Goal: Information Seeking & Learning: Learn about a topic

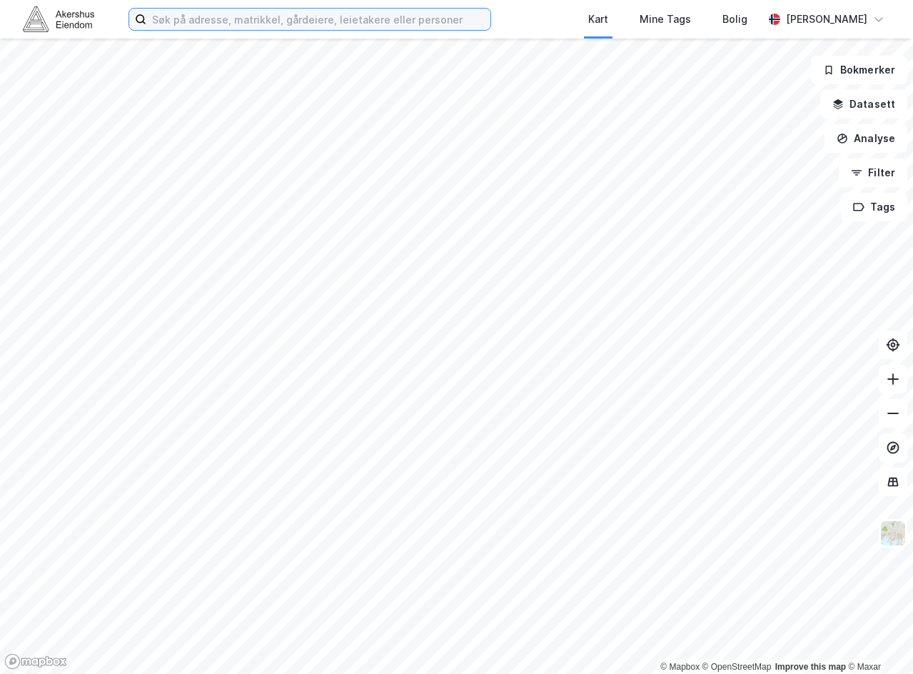
click at [243, 28] on input at bounding box center [318, 19] width 344 height 21
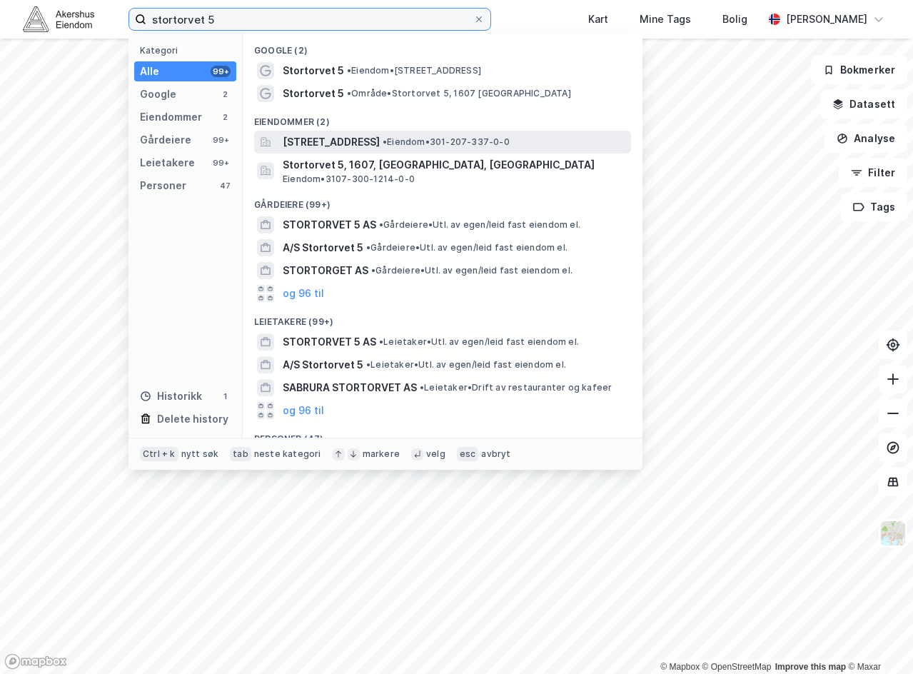
type input "stortorvet 5"
click at [345, 131] on div "[STREET_ADDRESS] • Eiendom • 301-207-337-0-0" at bounding box center [442, 142] width 377 height 23
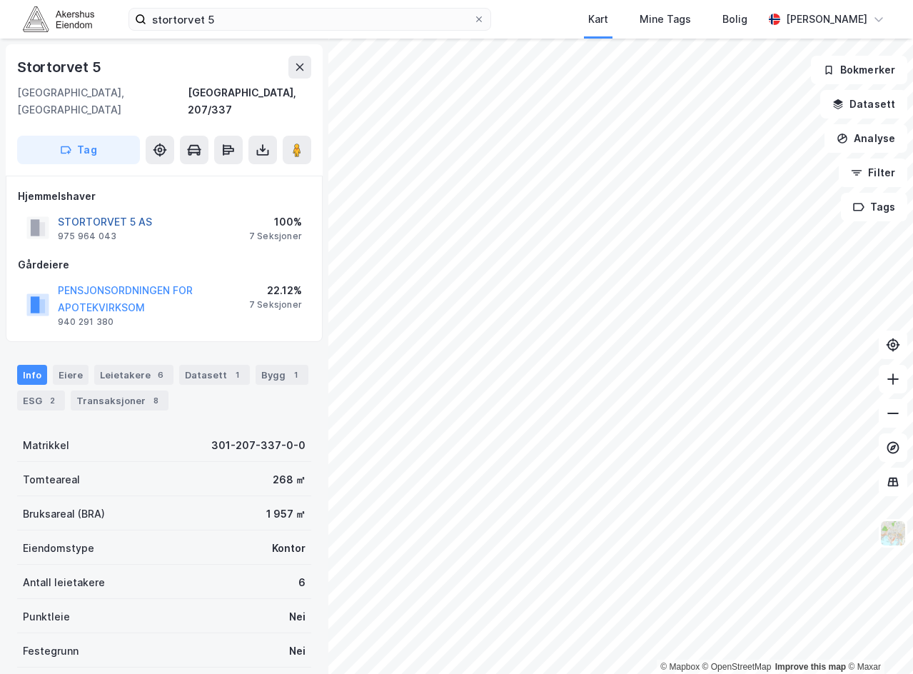
click at [0, 0] on button "STORTORVET 5 AS" at bounding box center [0, 0] width 0 height 0
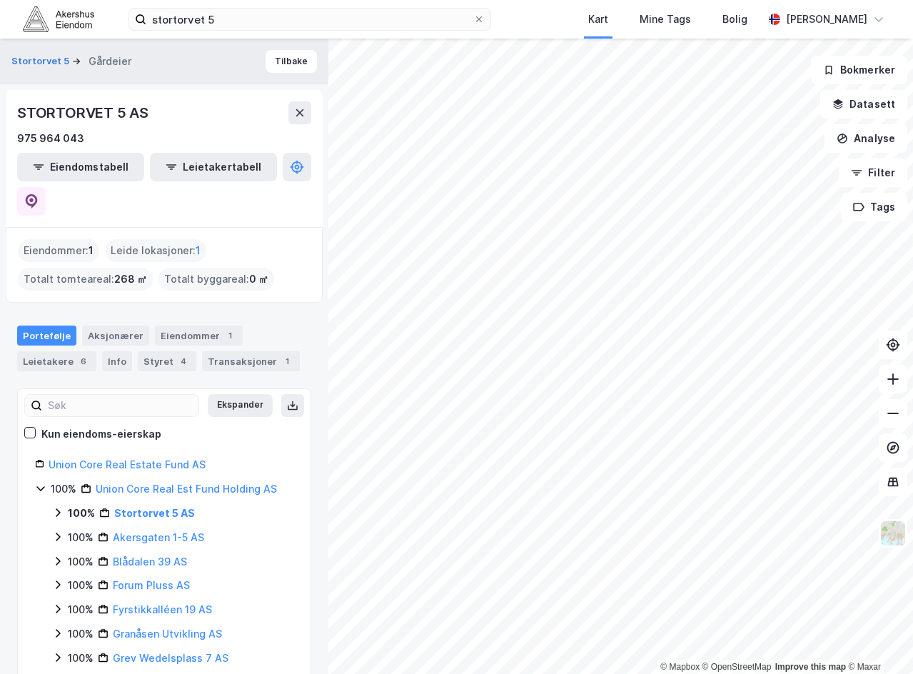
click at [245, 227] on div "Eiendommer : 1 Leide lokasjoner : 1 Totalt tomteareal : 268 ㎡ Totalt byggareal …" at bounding box center [164, 265] width 317 height 76
